Goal: Register for event/course

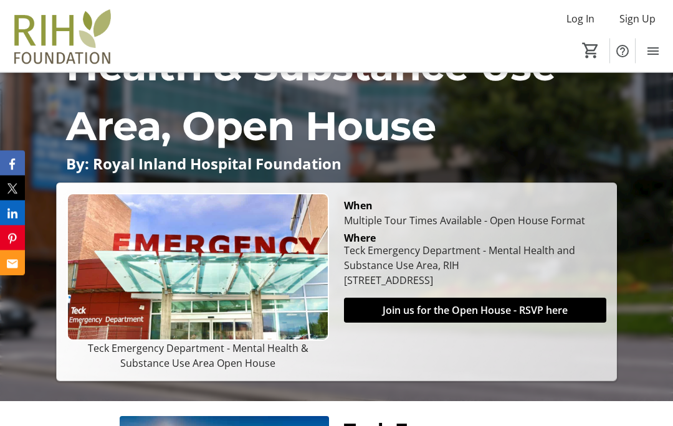
scroll to position [220, 0]
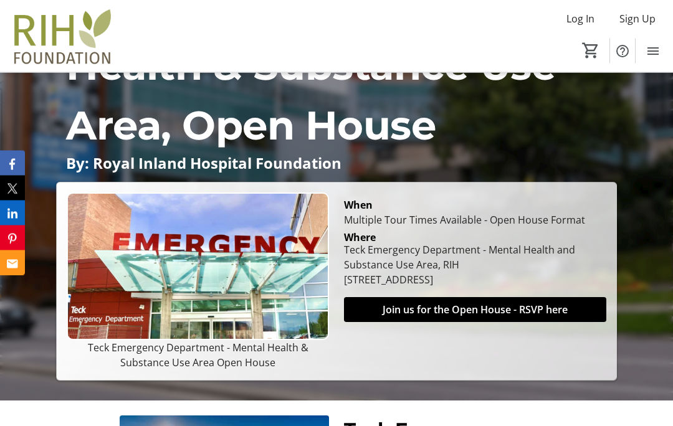
click at [470, 307] on span "Join us for the Open House - RSVP here" at bounding box center [474, 310] width 185 height 15
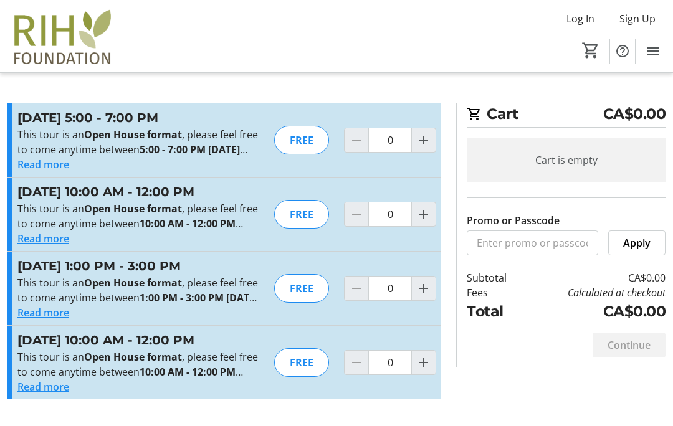
scroll to position [63, 0]
click at [429, 364] on mat-icon "Increment by one" at bounding box center [423, 362] width 15 height 15
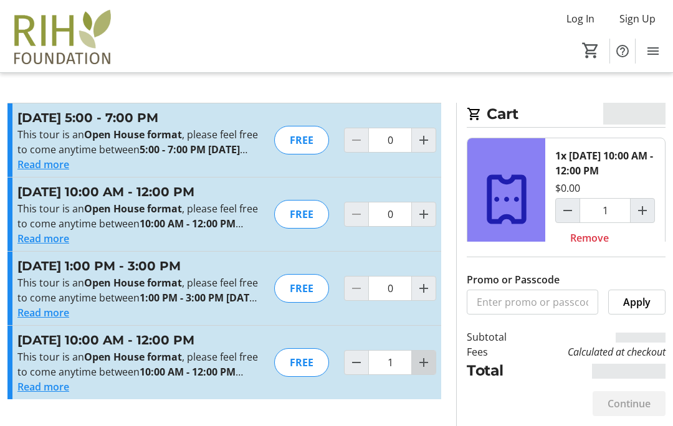
click at [427, 361] on mat-icon "Increment by one" at bounding box center [423, 362] width 15 height 15
type input "2"
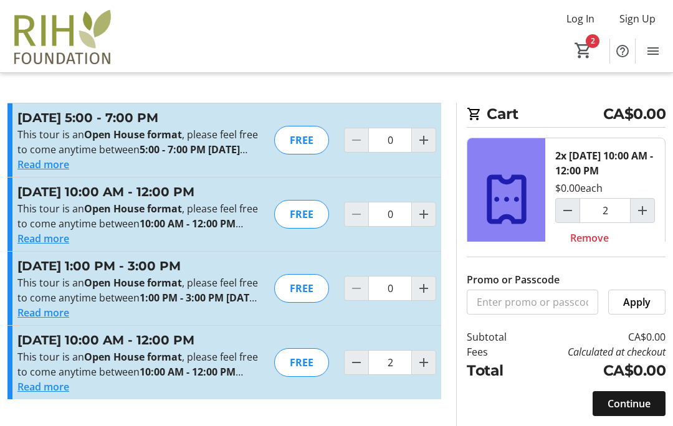
click at [637, 402] on span "Continue" at bounding box center [628, 403] width 43 height 15
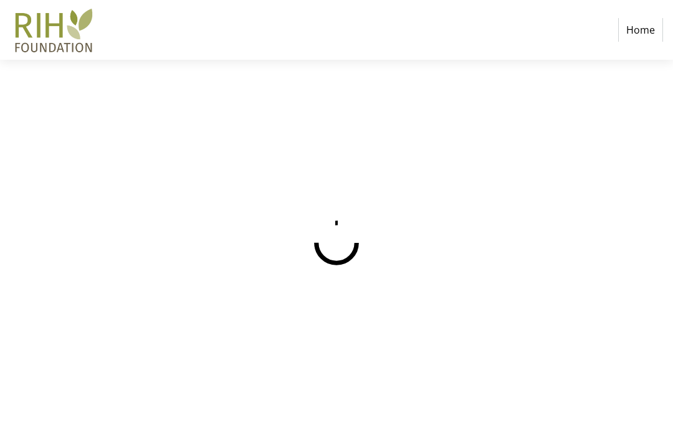
scroll to position [54, 0]
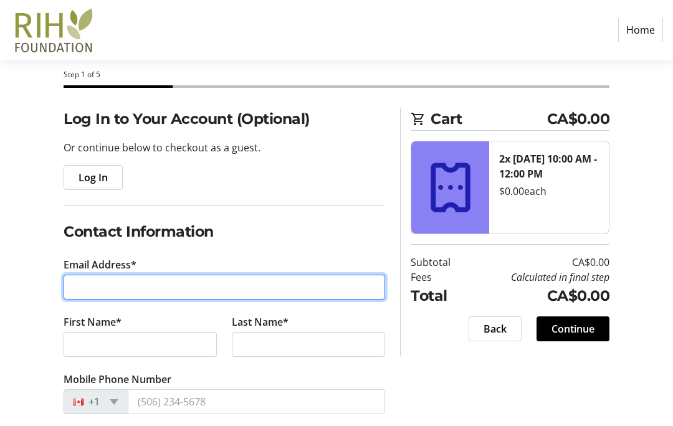
click at [95, 291] on input "Email Address*" at bounding box center [224, 287] width 321 height 25
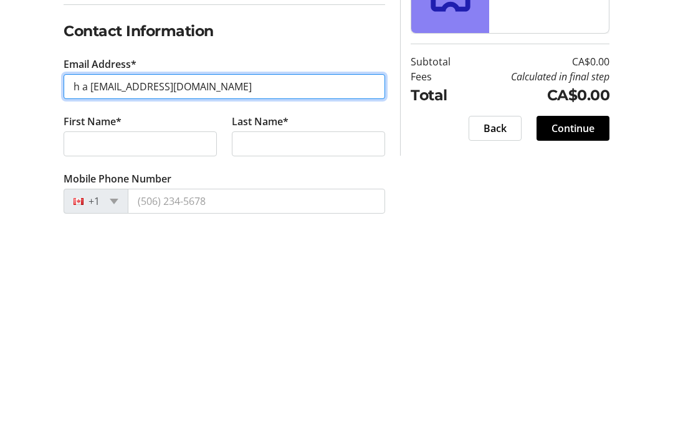
click at [92, 275] on input "h a [EMAIL_ADDRESS][DOMAIN_NAME]" at bounding box center [224, 287] width 321 height 25
type input "[EMAIL_ADDRESS][DOMAIN_NAME]"
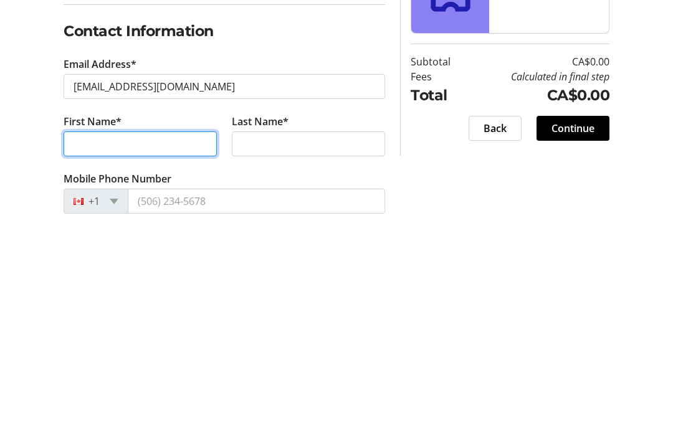
click at [89, 332] on input "First Name*" at bounding box center [140, 344] width 153 height 25
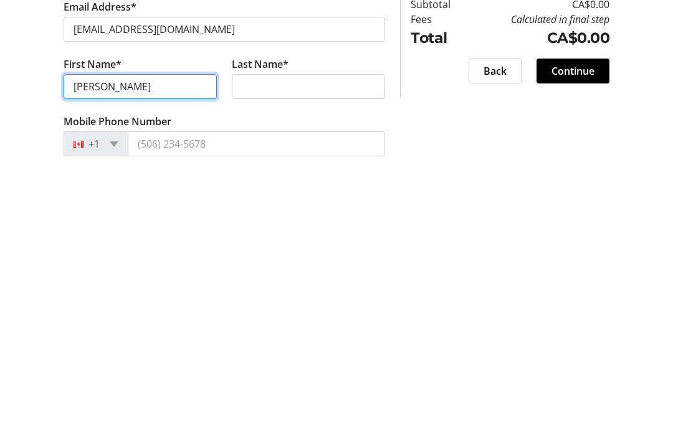
type input "[PERSON_NAME]"
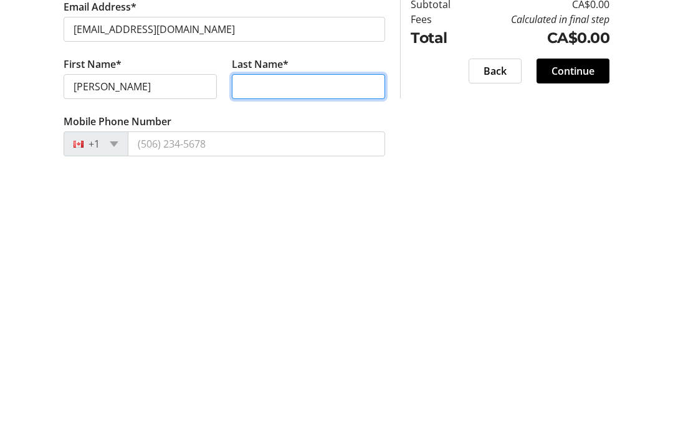
click at [266, 328] on input "Last Name*" at bounding box center [308, 340] width 153 height 25
type input "[PERSON_NAME]"
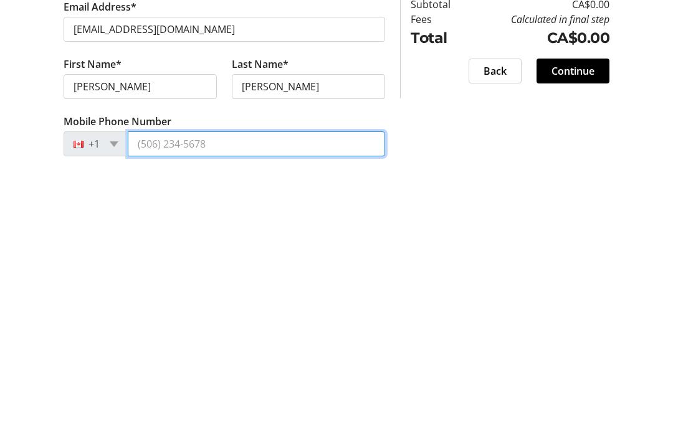
click at [139, 385] on input "Mobile Phone Number" at bounding box center [256, 397] width 257 height 25
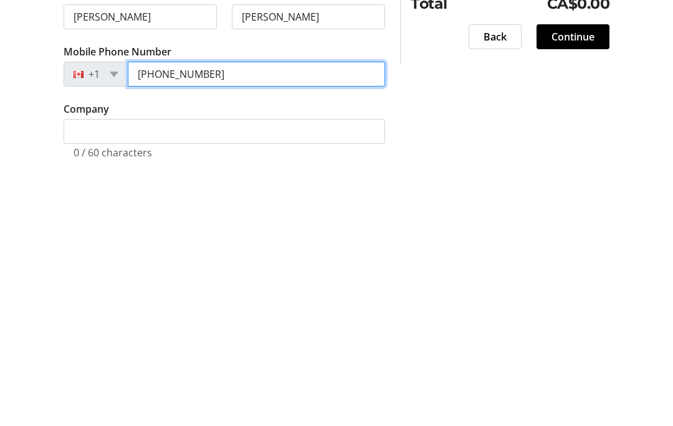
scroll to position [144, 0]
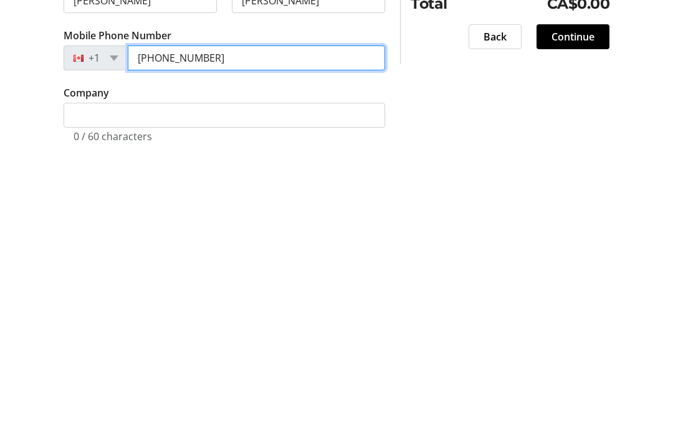
type input "[PHONE_NUMBER]"
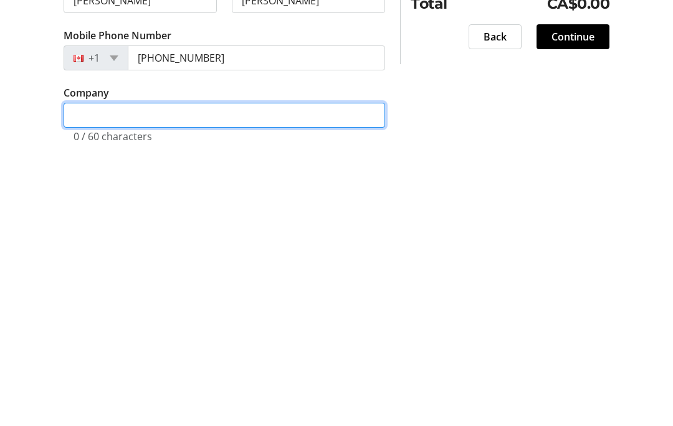
click at [76, 357] on input "Company" at bounding box center [224, 369] width 321 height 25
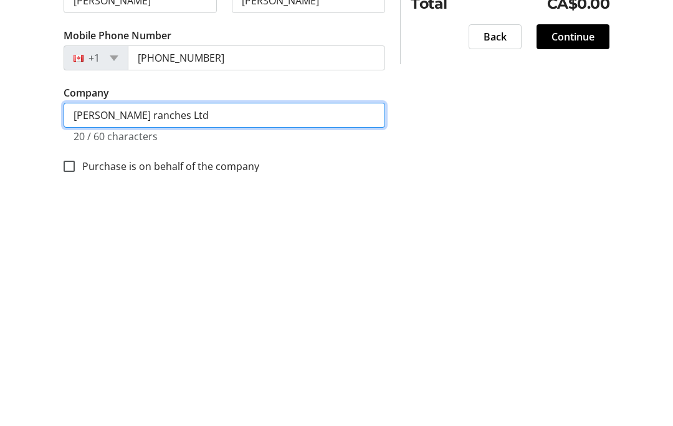
click at [144, 357] on input "[PERSON_NAME] ranches Ltd" at bounding box center [224, 369] width 321 height 25
click at [166, 357] on input "[PERSON_NAME] r Ltd" at bounding box center [224, 369] width 321 height 25
type input "C"
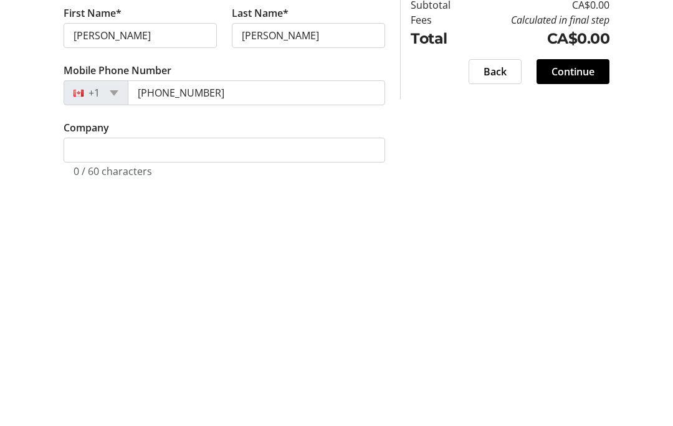
click at [576, 283] on span "Continue" at bounding box center [572, 290] width 43 height 15
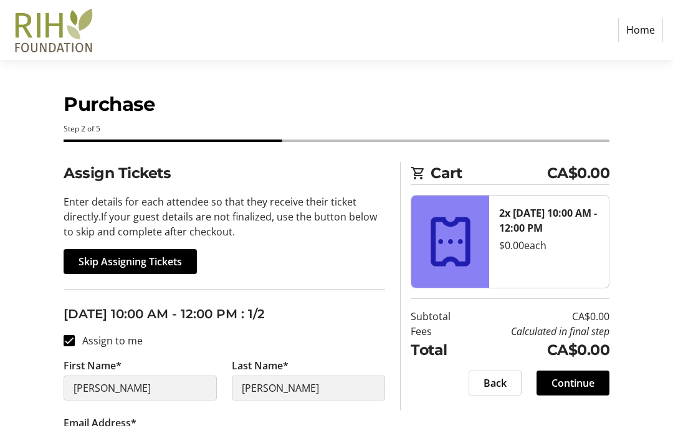
click at [128, 266] on span "Skip Assigning Tickets" at bounding box center [129, 261] width 103 height 15
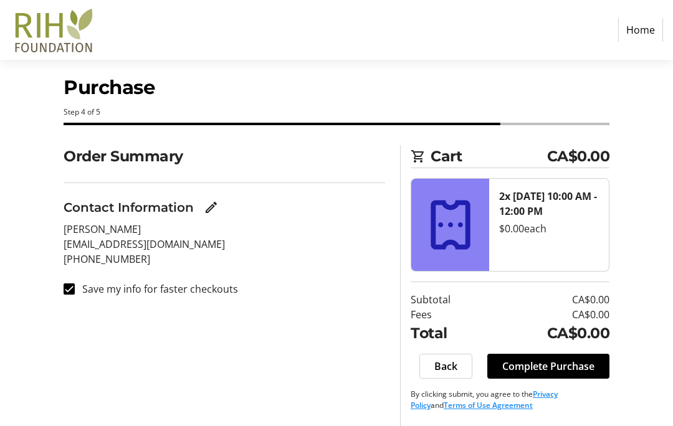
scroll to position [54, 0]
click at [554, 359] on span "Complete Purchase" at bounding box center [548, 366] width 92 height 15
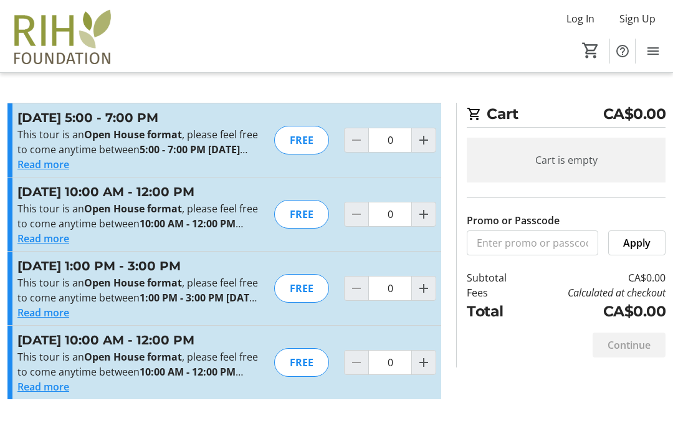
scroll to position [63, 0]
